Goal: Find specific page/section: Find specific page/section

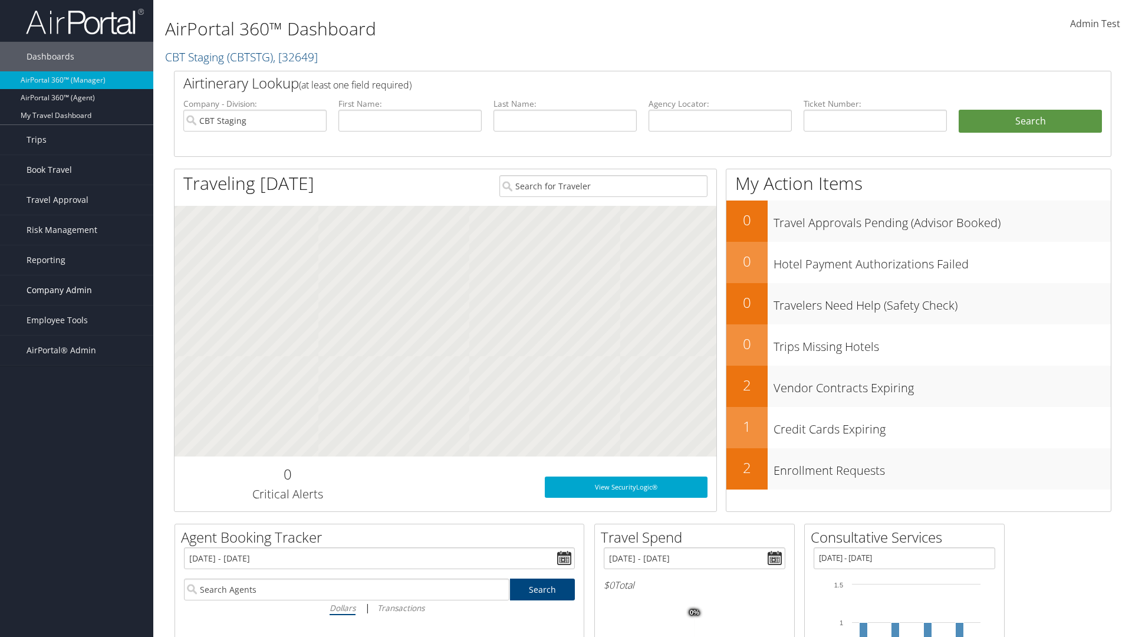
click at [77, 290] on span "Company Admin" at bounding box center [59, 289] width 65 height 29
click at [77, 393] on link "Travel Agency Contacts" at bounding box center [76, 402] width 153 height 18
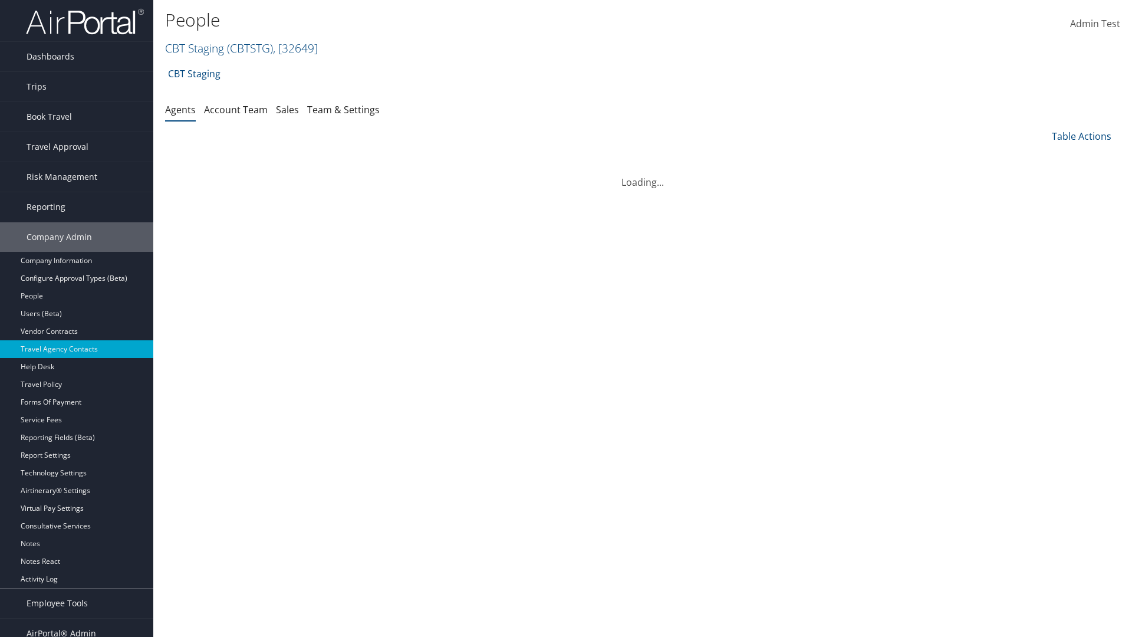
click at [343, 109] on link "Team & Settings" at bounding box center [343, 109] width 73 height 13
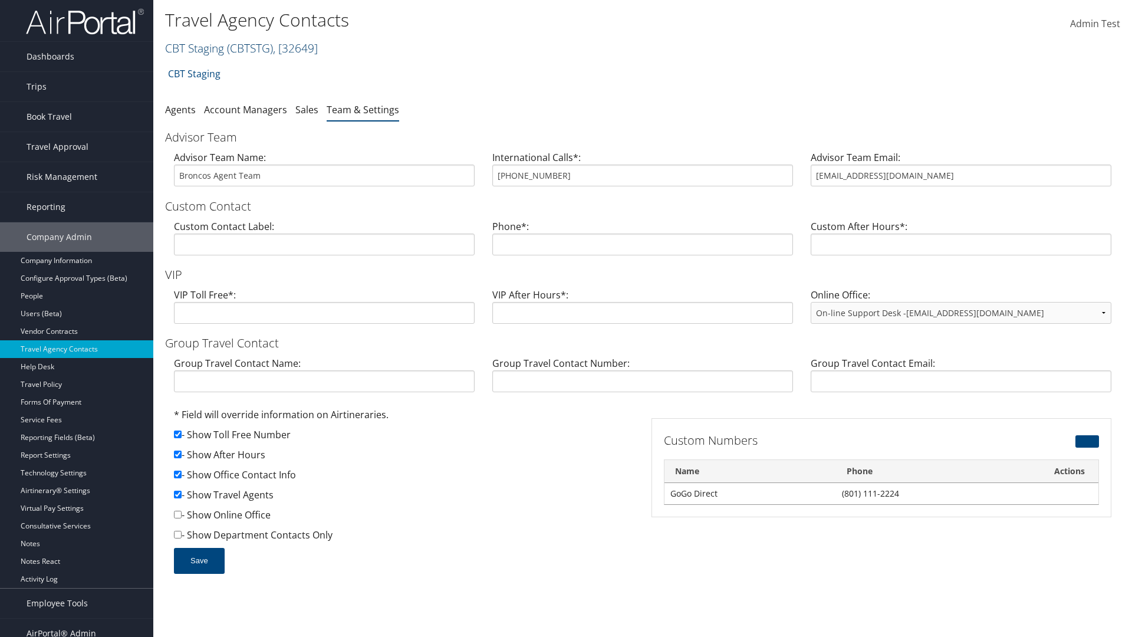
click at [195, 48] on link "CBT Staging ( CBTSTG ) , [ 32649 ]" at bounding box center [241, 48] width 153 height 16
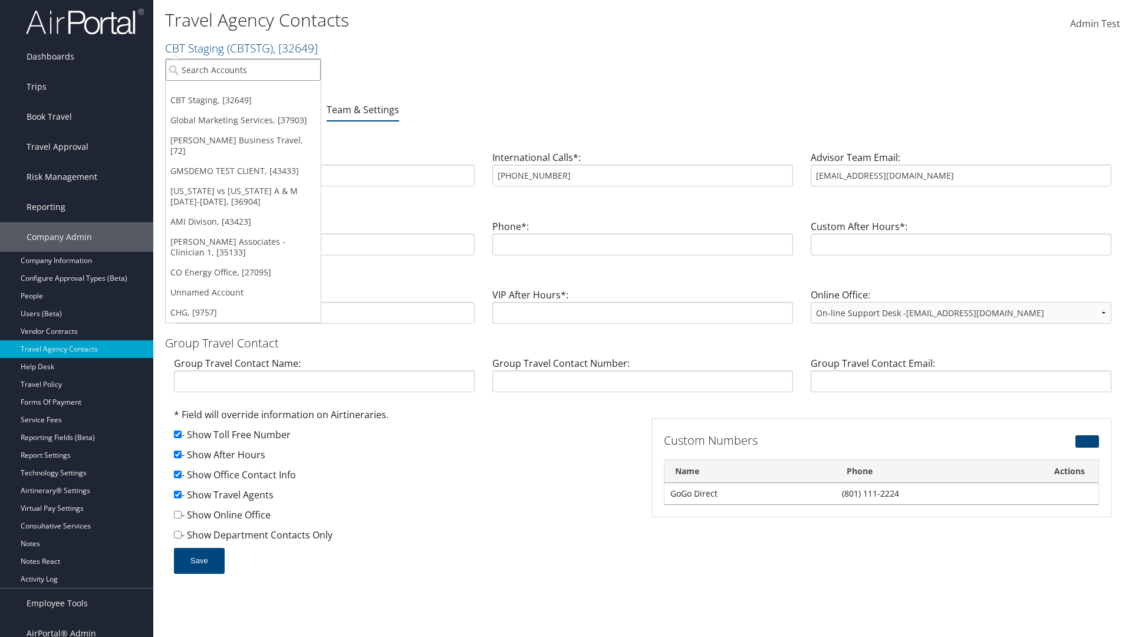
click at [243, 70] on input "search" at bounding box center [243, 70] width 155 height 22
type input "Global Marketing Services"
click at [254, 91] on div "Global Marketing Services (301946), [37903]" at bounding box center [254, 91] width 190 height 11
